Goal: Task Accomplishment & Management: Use online tool/utility

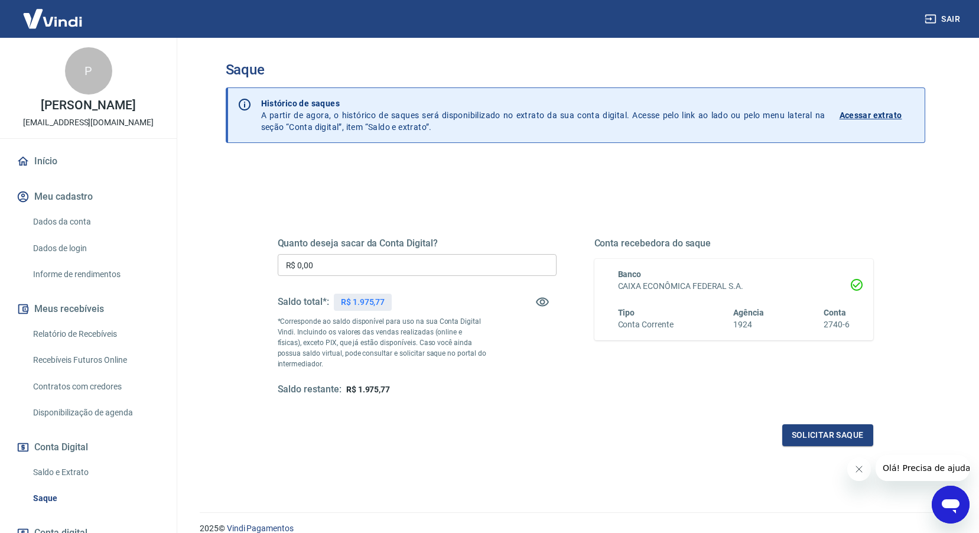
click at [336, 264] on input "R$ 0,00" at bounding box center [417, 265] width 279 height 22
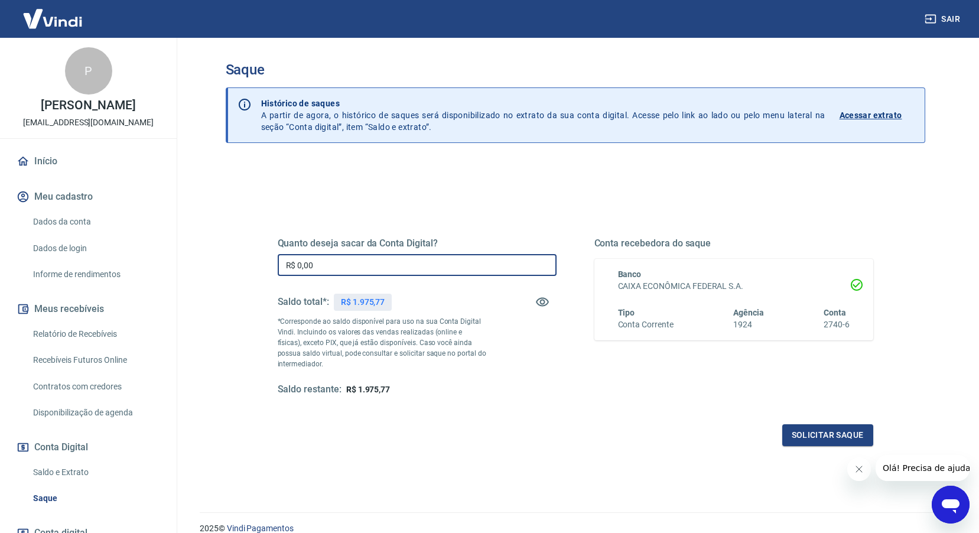
drag, startPoint x: 336, startPoint y: 264, endPoint x: 252, endPoint y: 267, distance: 84.6
click at [252, 267] on div "Quanto deseja sacar da Conta Digital? R$ 0,00 ​ Saldo total*: R$ 1.975,77 *Corr…" at bounding box center [575, 323] width 652 height 275
click at [376, 430] on div "Solicitar saque" at bounding box center [576, 435] width 596 height 22
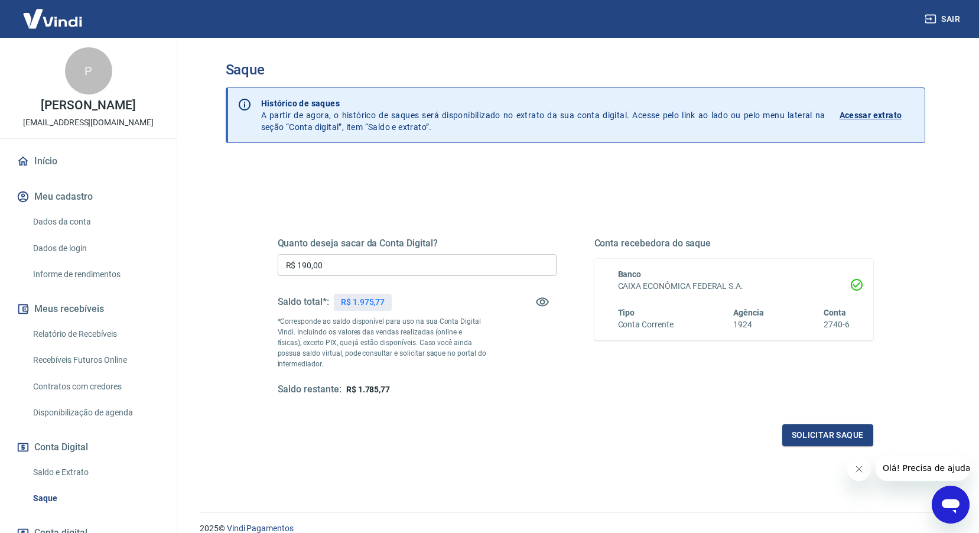
click at [333, 268] on input "R$ 190,00" at bounding box center [417, 265] width 279 height 22
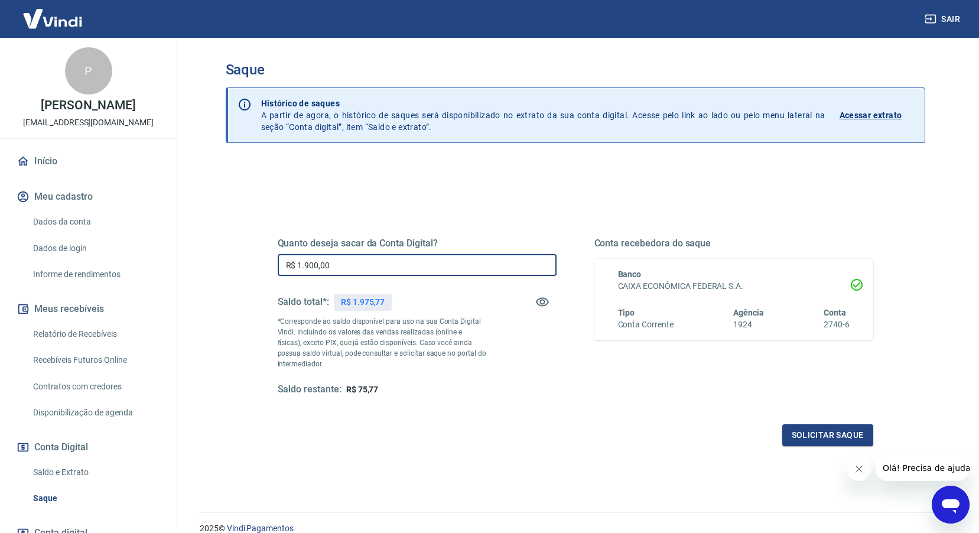
type input "R$ 1.900,00"
click at [392, 444] on div "Solicitar saque" at bounding box center [576, 435] width 596 height 22
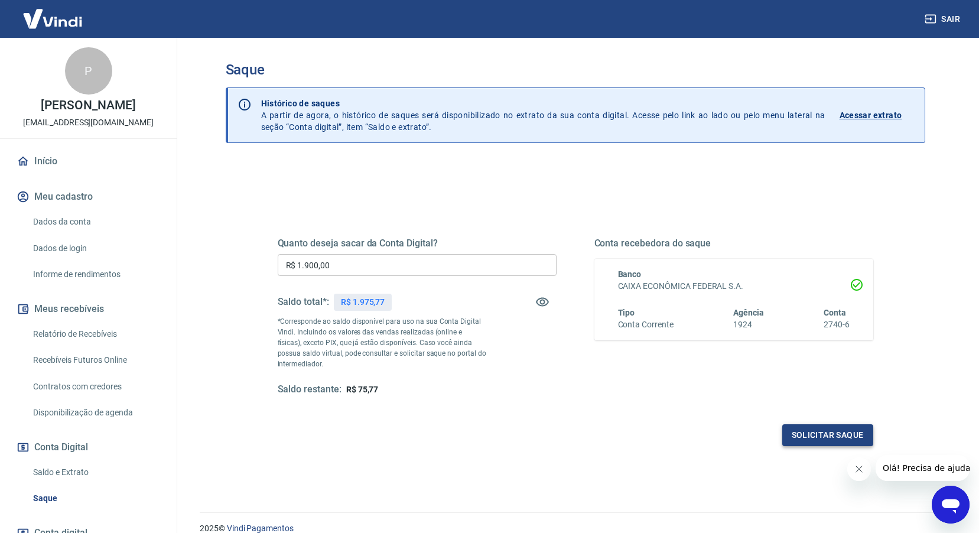
click at [821, 433] on button "Solicitar saque" at bounding box center [827, 435] width 91 height 22
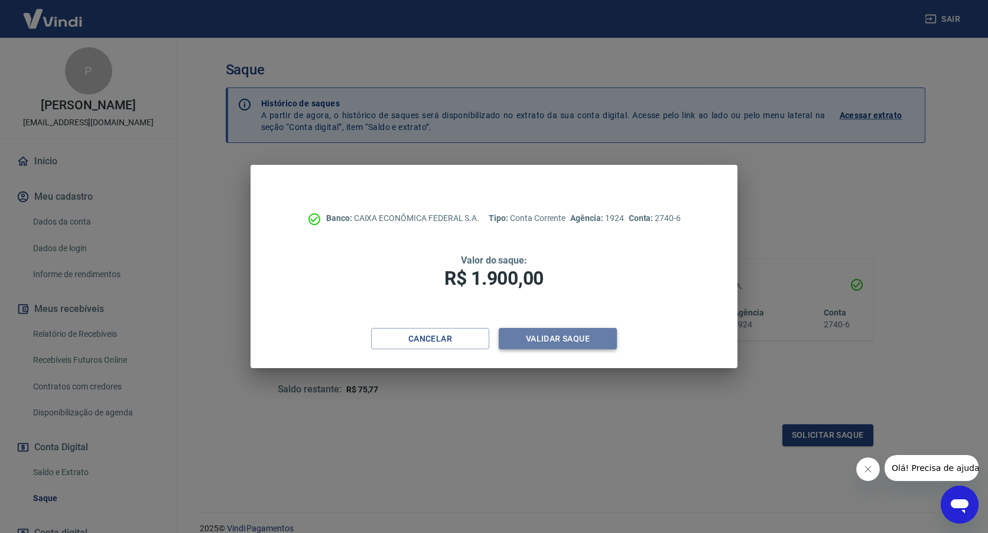
click at [549, 337] on button "Validar saque" at bounding box center [558, 339] width 118 height 22
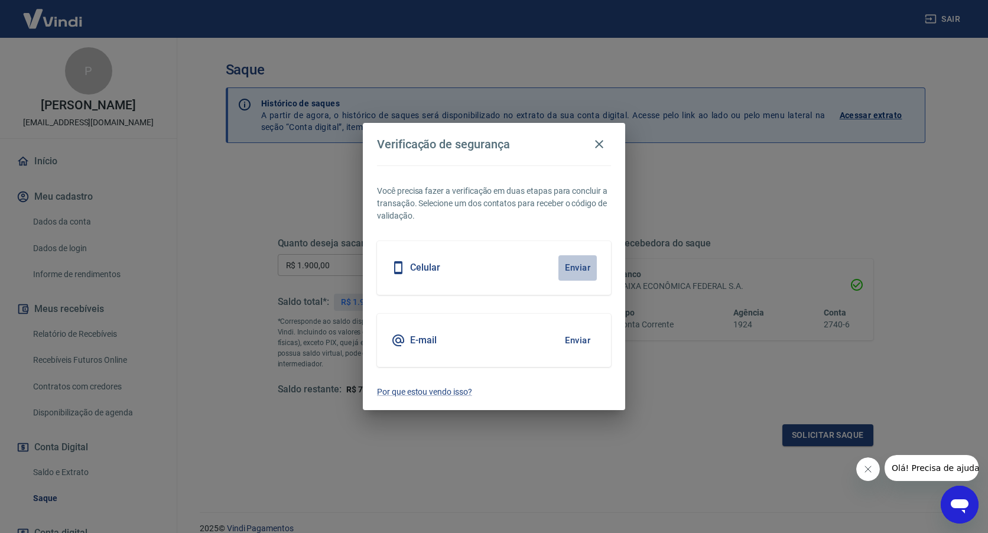
click at [579, 267] on button "Enviar" at bounding box center [577, 267] width 38 height 25
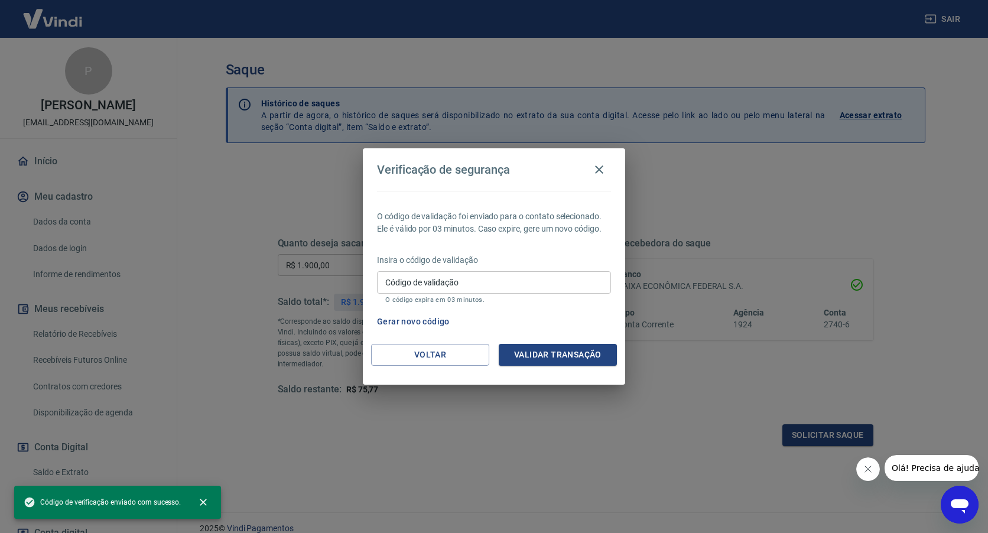
click at [439, 287] on input "Código de validação" at bounding box center [494, 282] width 234 height 22
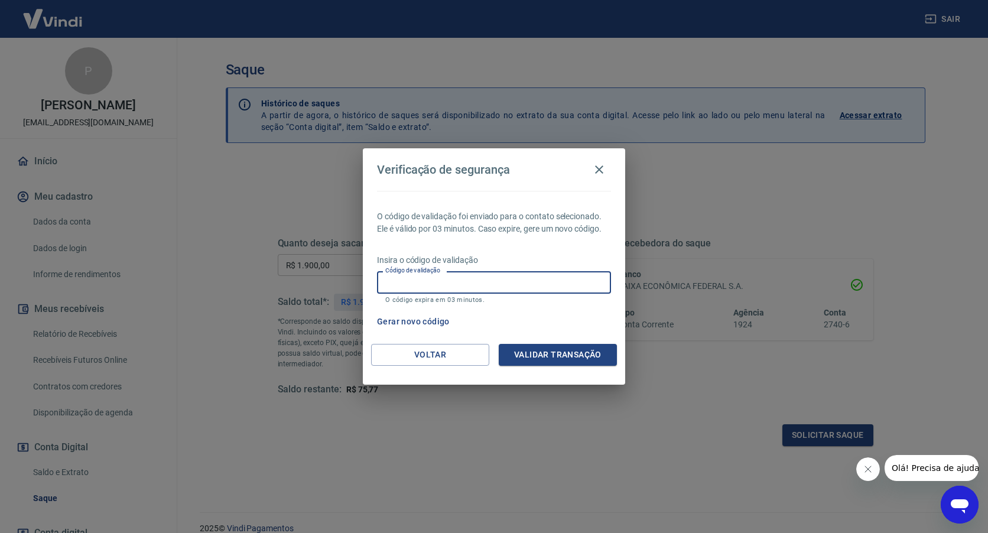
click at [455, 287] on input "Código de validação" at bounding box center [494, 282] width 234 height 22
click at [565, 356] on button "Validar transação" at bounding box center [558, 355] width 118 height 22
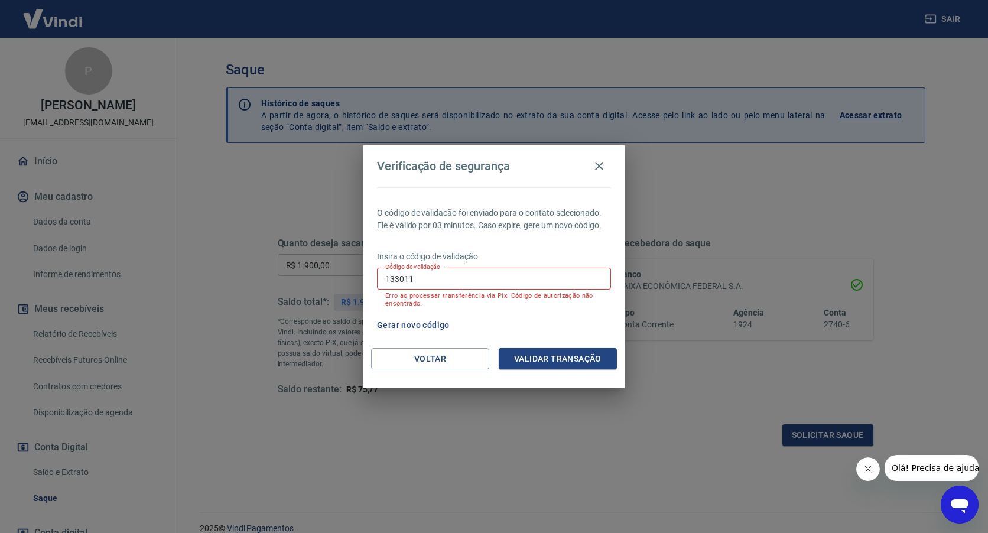
click at [399, 324] on button "Gerar novo código" at bounding box center [413, 325] width 82 height 22
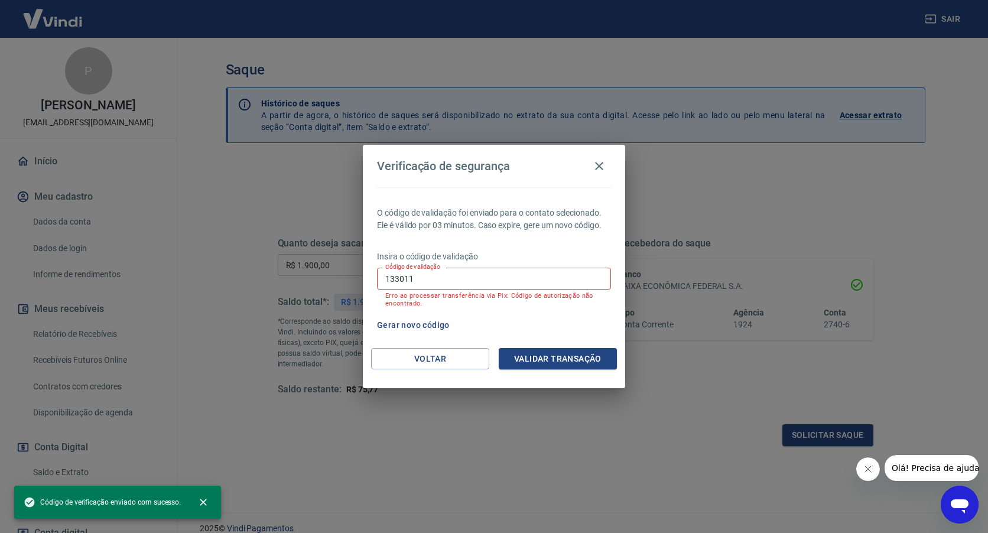
click at [443, 273] on input "133011" at bounding box center [494, 279] width 234 height 22
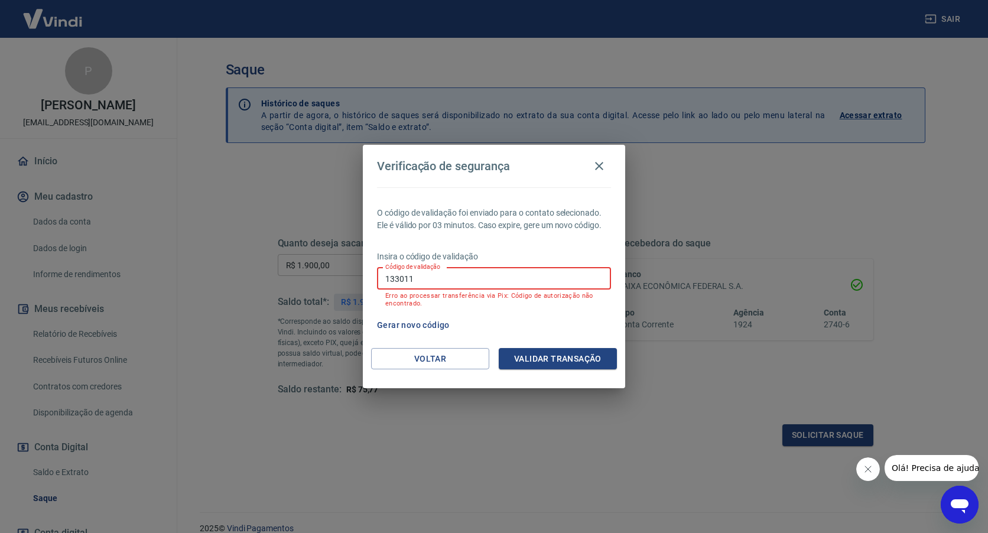
drag, startPoint x: 330, startPoint y: 281, endPoint x: 314, endPoint y: 282, distance: 15.4
click at [314, 281] on div "Verificação de segurança O código de validação foi enviado para o contato selec…" at bounding box center [494, 266] width 988 height 533
type input "875979"
click at [569, 355] on button "Validar transação" at bounding box center [558, 359] width 118 height 22
click at [427, 354] on button "Voltar" at bounding box center [430, 359] width 118 height 22
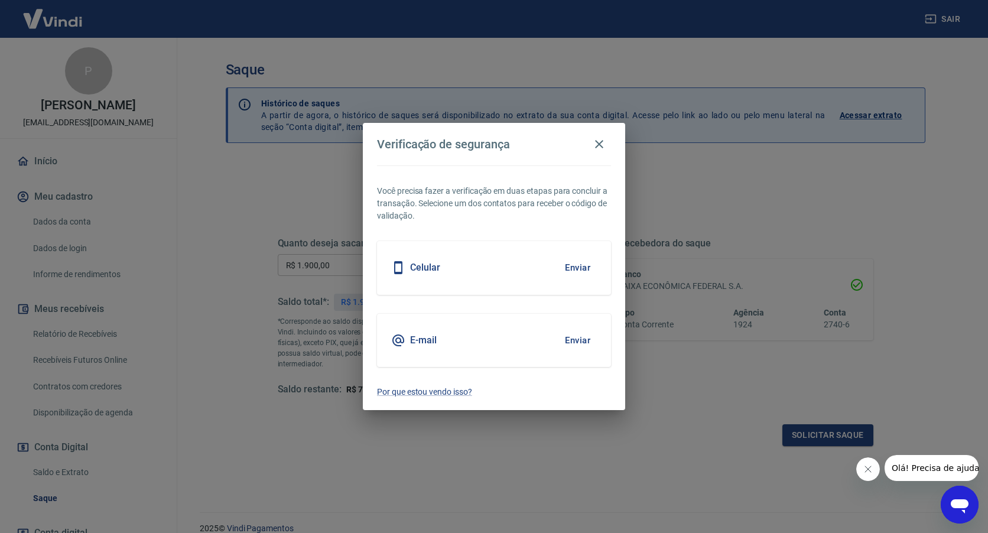
click at [579, 264] on button "Enviar" at bounding box center [577, 267] width 38 height 25
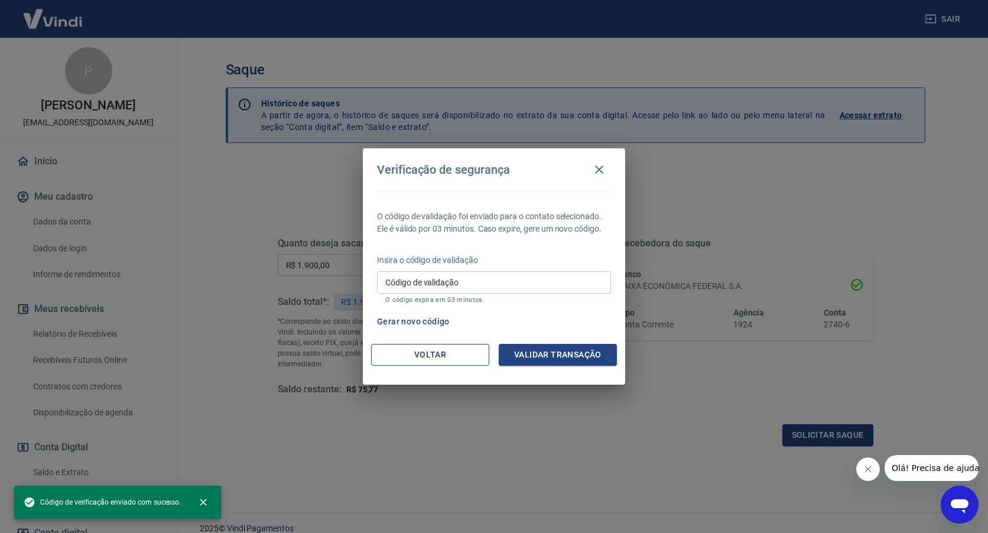
click at [418, 353] on button "Voltar" at bounding box center [430, 355] width 118 height 22
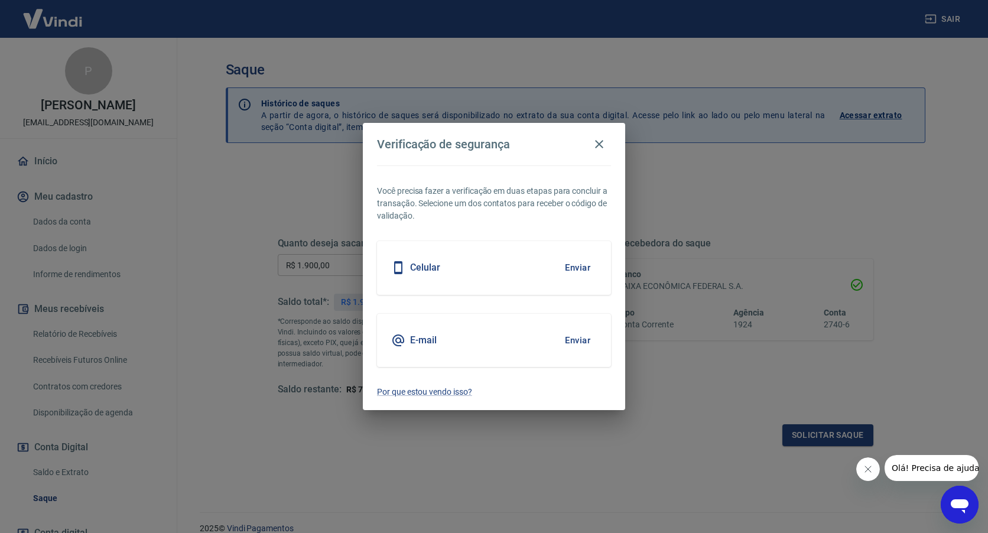
click at [427, 340] on h5 "E-mail" at bounding box center [423, 340] width 27 height 12
click at [576, 343] on button "Enviar" at bounding box center [577, 340] width 38 height 25
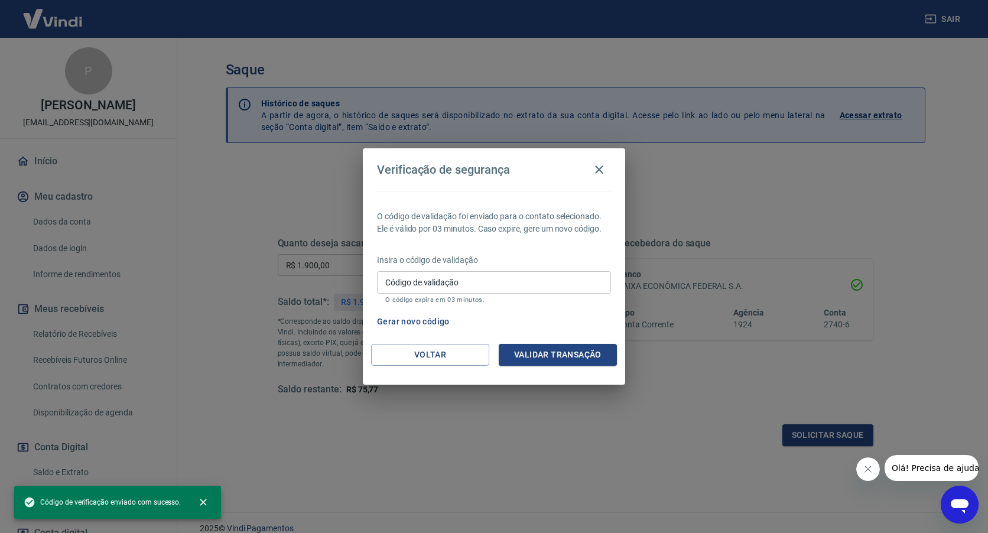
click at [436, 288] on input "Código de validação" at bounding box center [494, 282] width 234 height 22
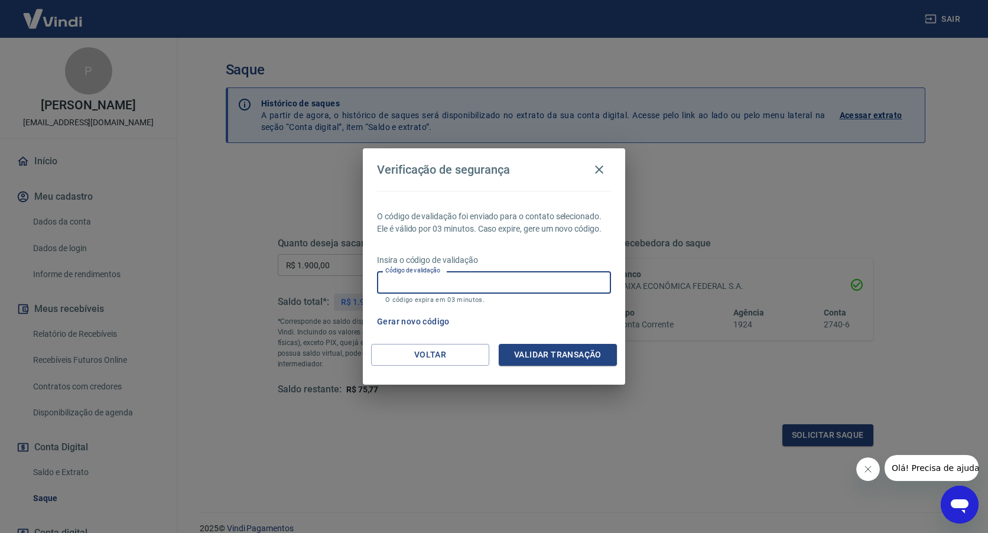
paste input "510885"
type input "510885"
click at [565, 356] on button "Validar transação" at bounding box center [558, 355] width 118 height 22
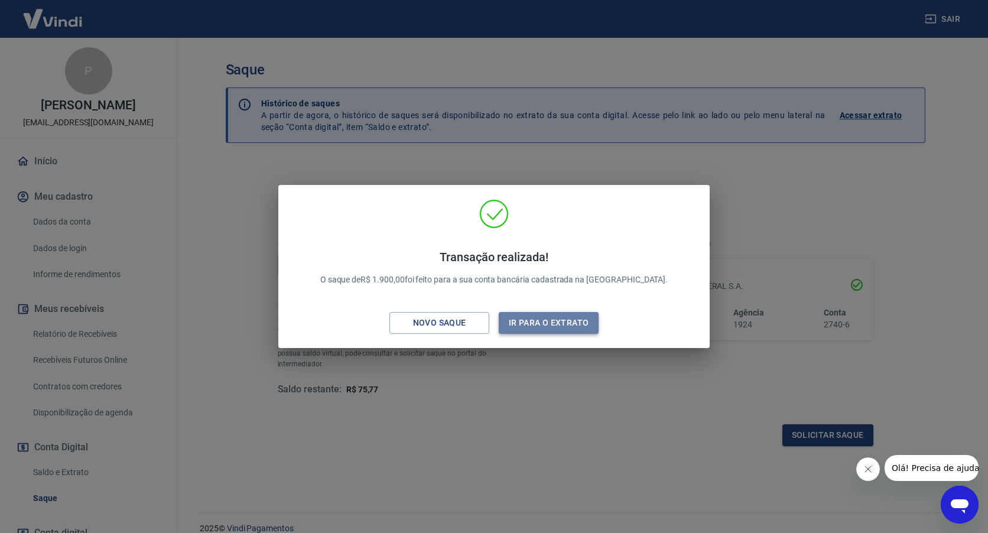
click at [529, 319] on button "Ir para o extrato" at bounding box center [549, 323] width 100 height 22
